Goal: Task Accomplishment & Management: Complete application form

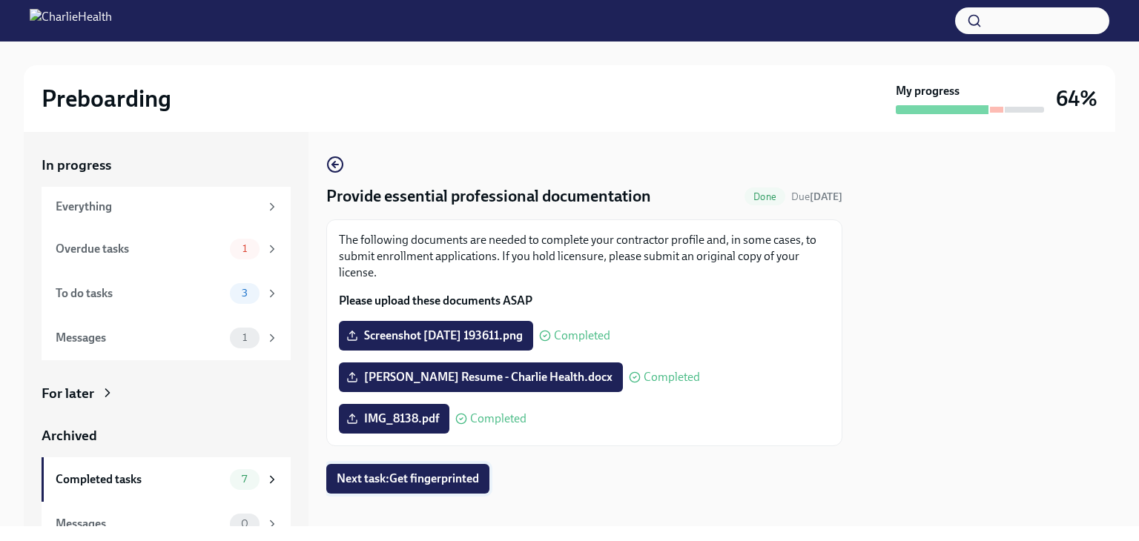
click at [446, 482] on span "Next task : Get fingerprinted" at bounding box center [408, 479] width 142 height 15
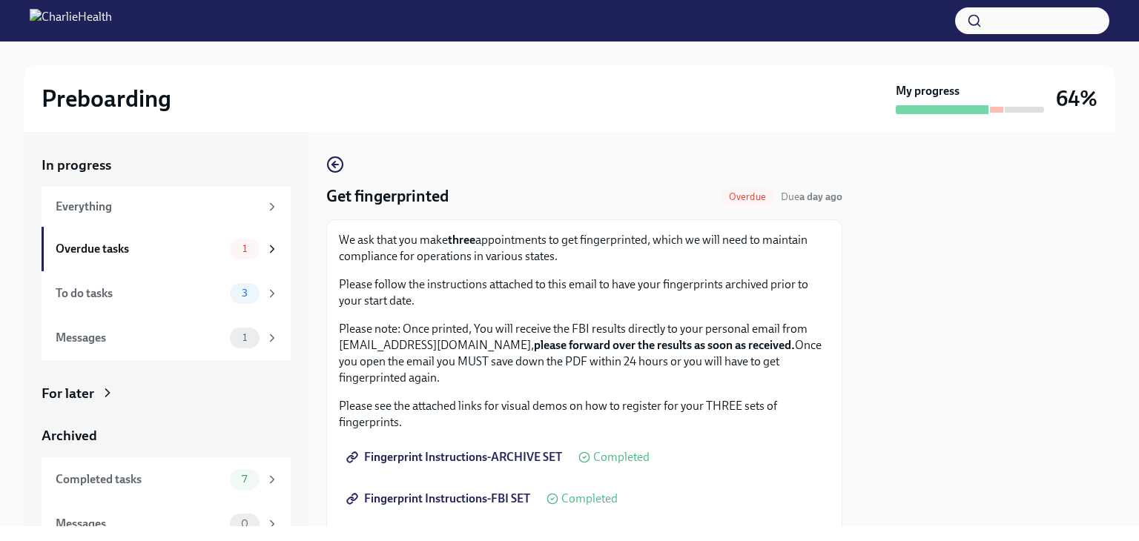
scroll to position [222, 0]
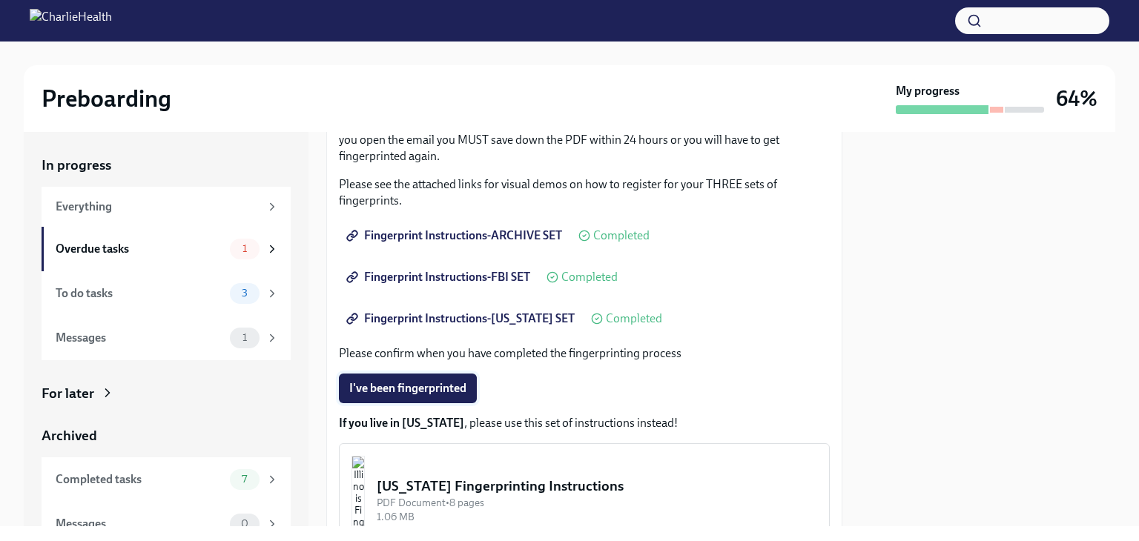
click at [421, 389] on span "I've been fingerprinted" at bounding box center [407, 388] width 117 height 15
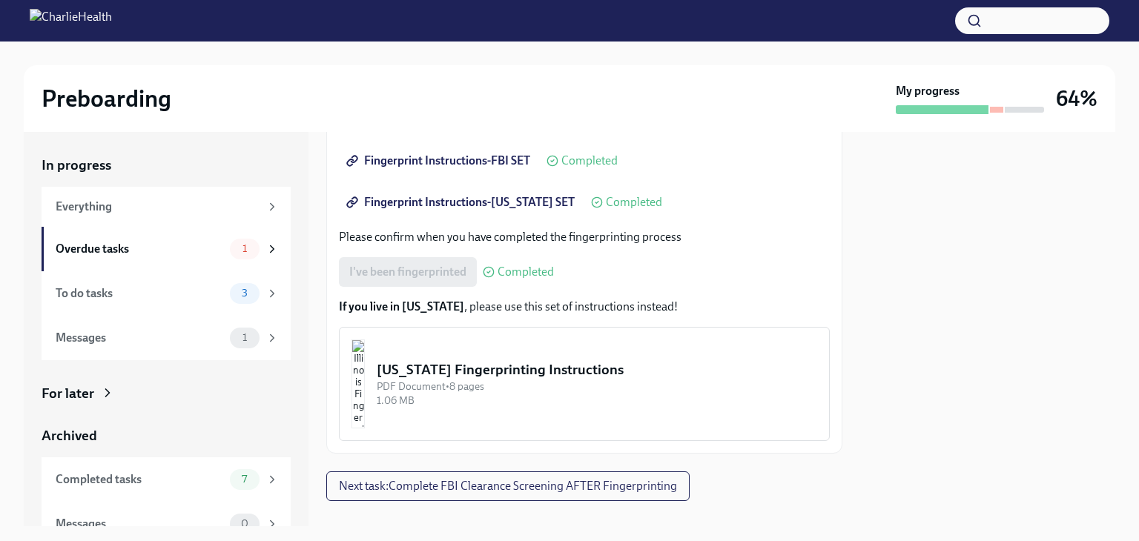
scroll to position [359, 0]
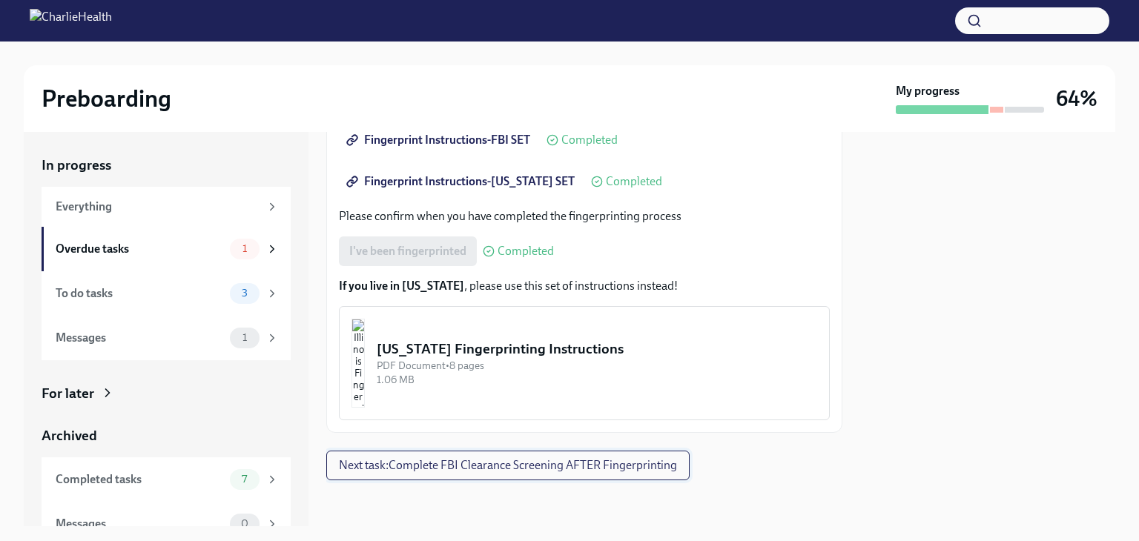
click at [454, 469] on span "Next task : Complete FBI Clearance Screening AFTER Fingerprinting" at bounding box center [508, 465] width 338 height 15
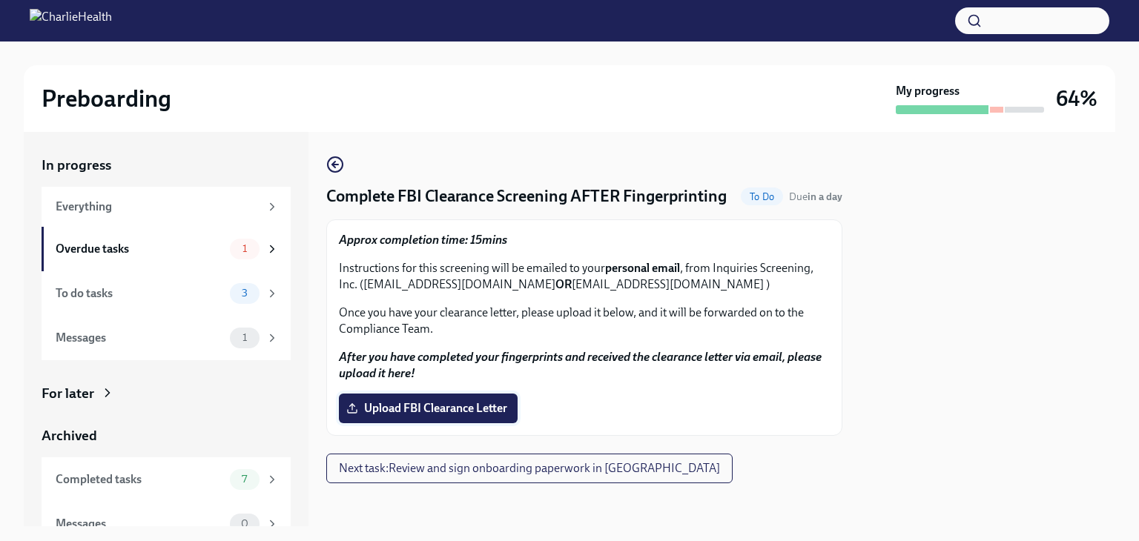
click at [431, 416] on span "Upload FBI Clearance Letter" at bounding box center [428, 408] width 158 height 15
click at [0, 0] on input "Upload FBI Clearance Letter" at bounding box center [0, 0] width 0 height 0
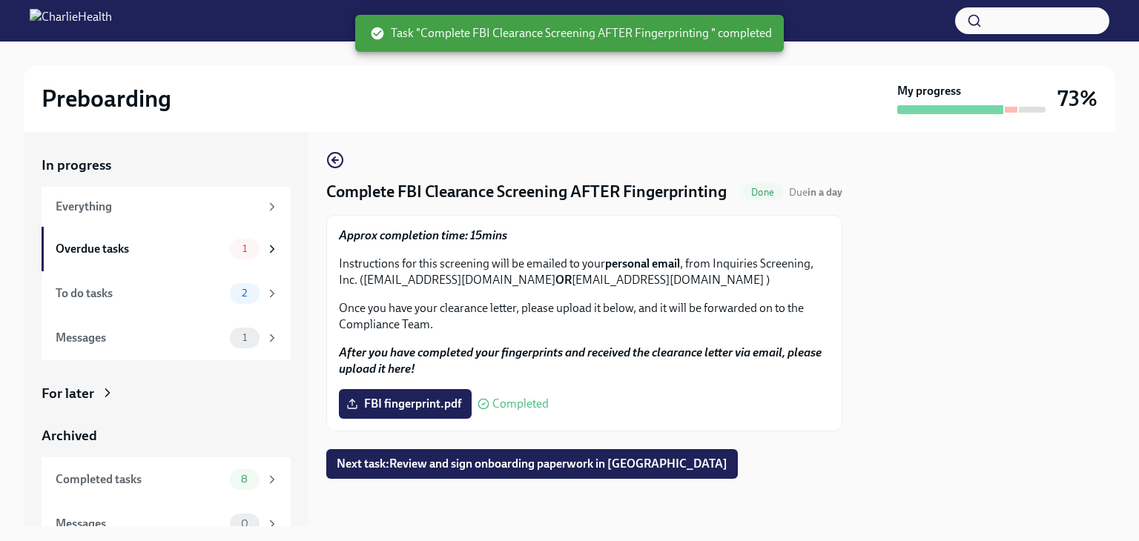
scroll to position [27, 0]
click at [567, 464] on span "Next task : Review and sign onboarding paperwork in [GEOGRAPHIC_DATA]" at bounding box center [532, 464] width 391 height 15
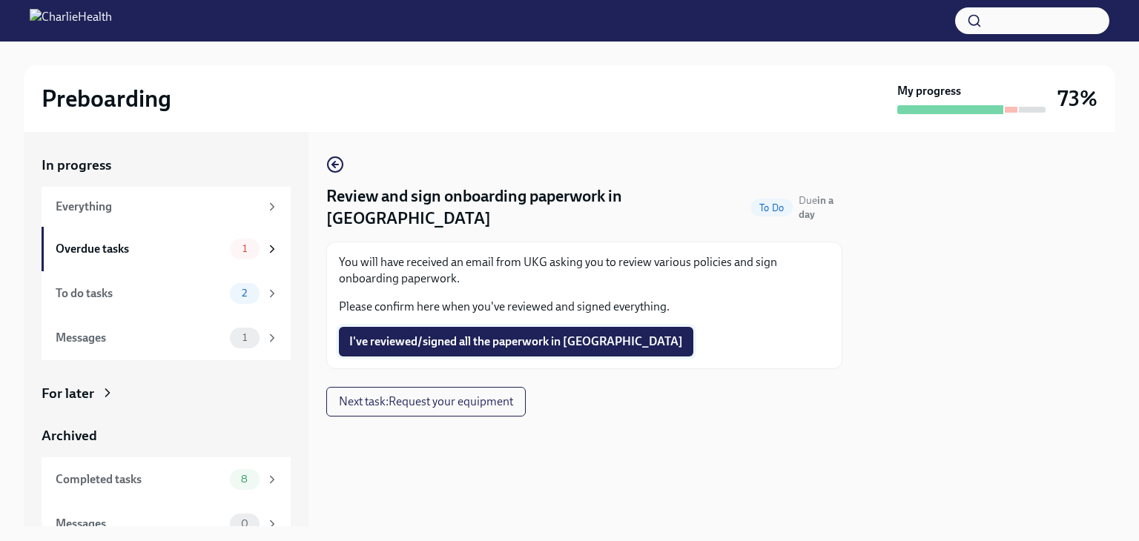
click at [489, 334] on span "I've reviewed/signed all the paperwork in [GEOGRAPHIC_DATA]" at bounding box center [516, 341] width 334 height 15
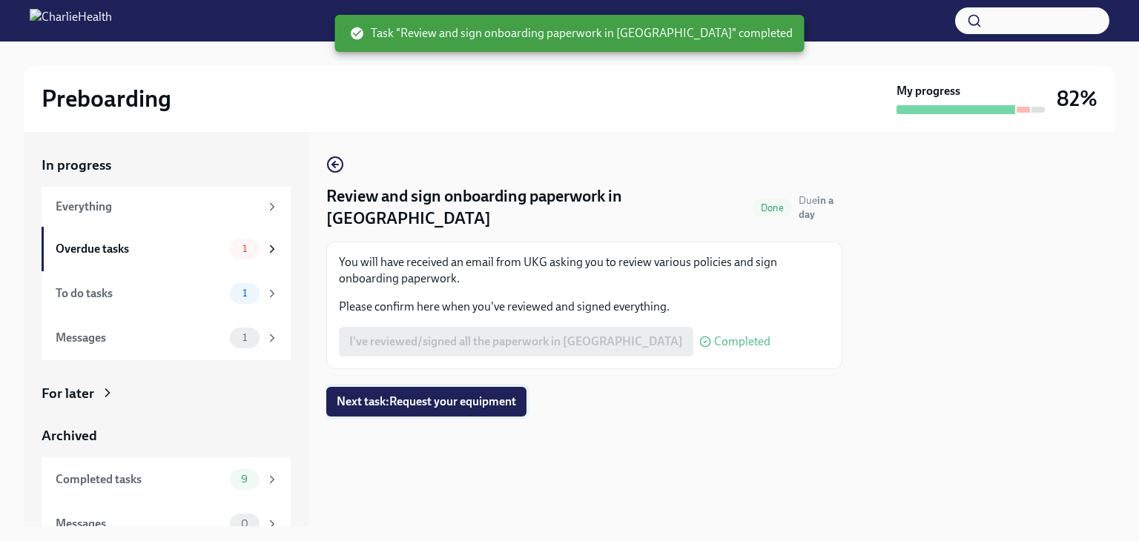
click at [506, 389] on button "Next task : Request your equipment" at bounding box center [426, 402] width 200 height 30
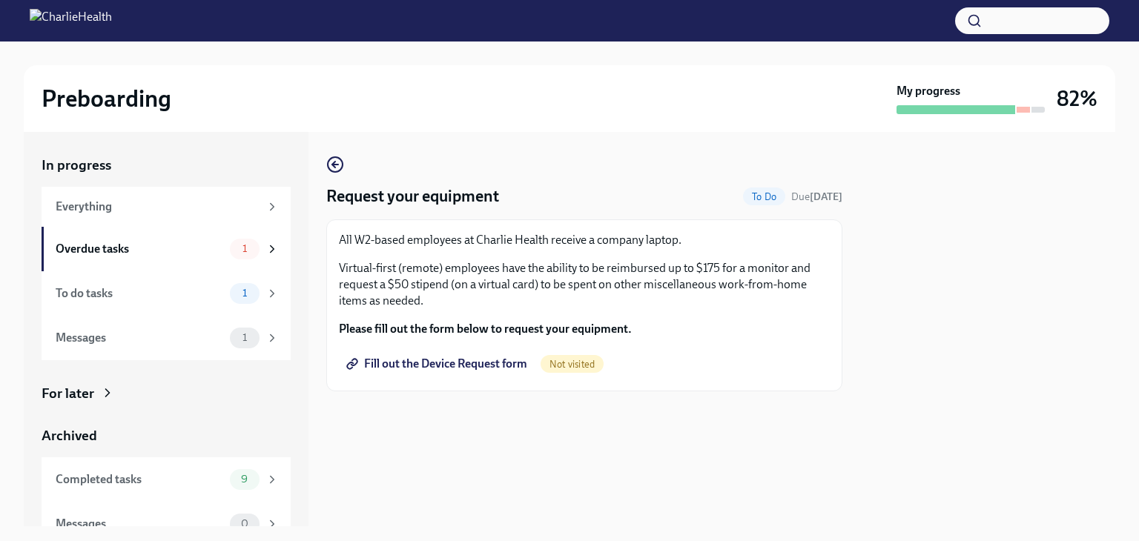
click at [480, 364] on span "Fill out the Device Request form" at bounding box center [438, 364] width 178 height 15
